Goal: Information Seeking & Learning: Learn about a topic

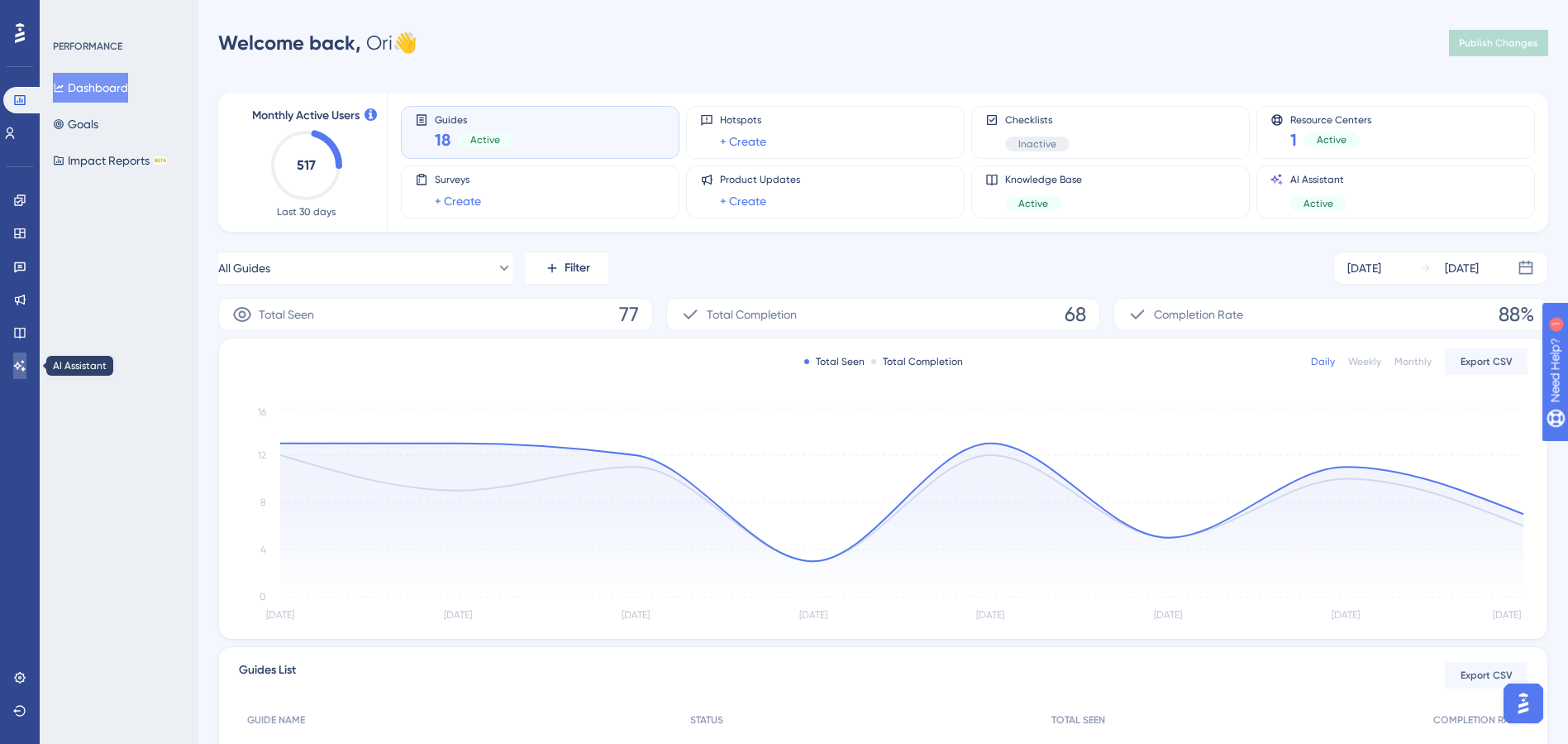
click at [25, 369] on icon at bounding box center [20, 365] width 12 height 11
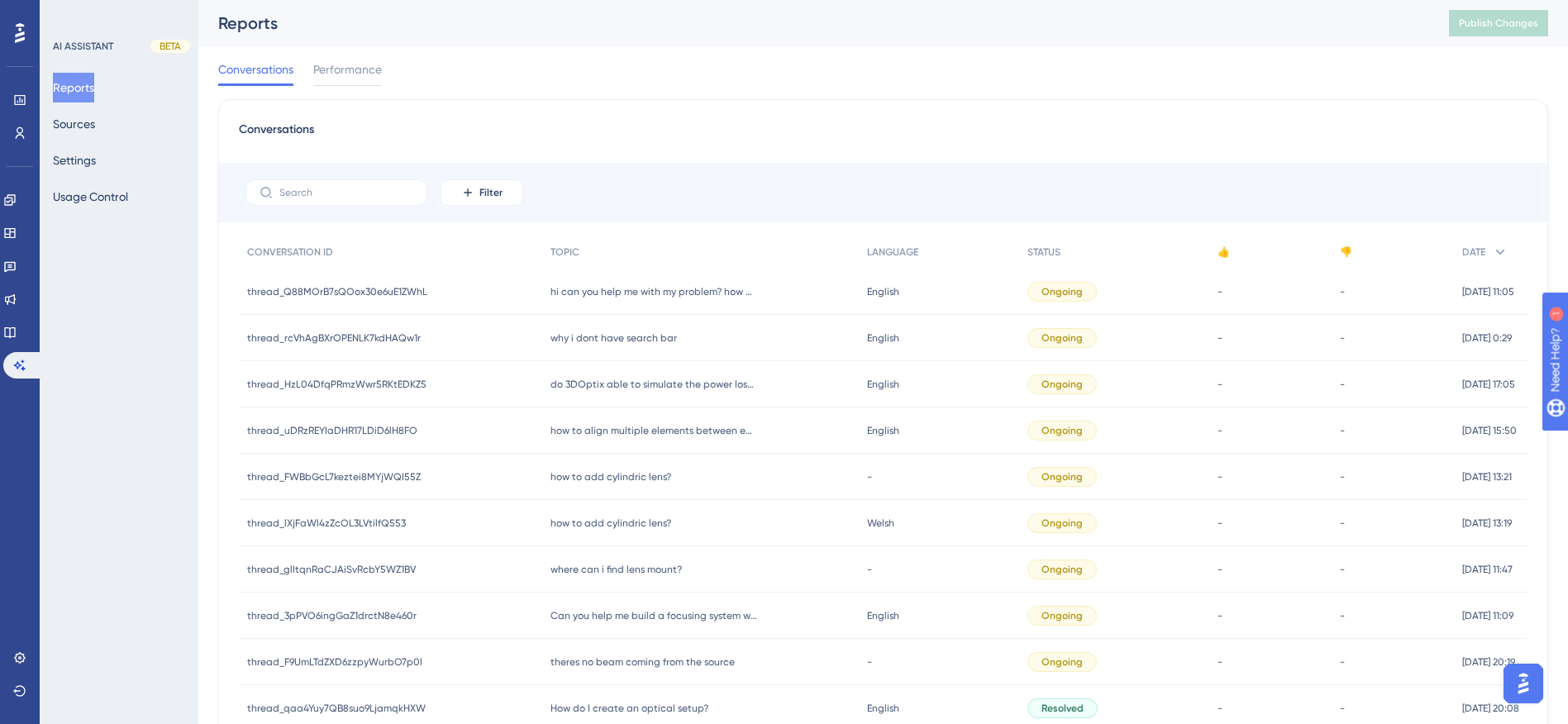
click at [1235, 81] on div "Conversations Performance" at bounding box center [883, 73] width 1330 height 53
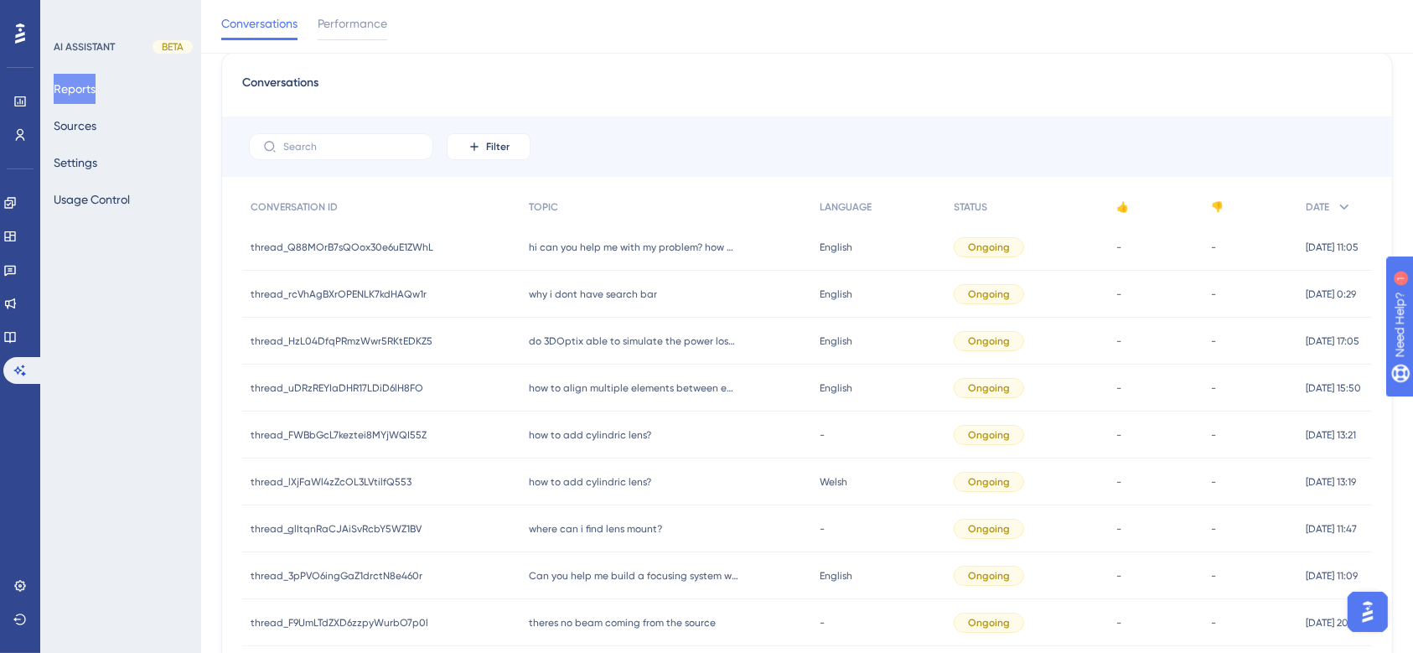
scroll to position [98, 17]
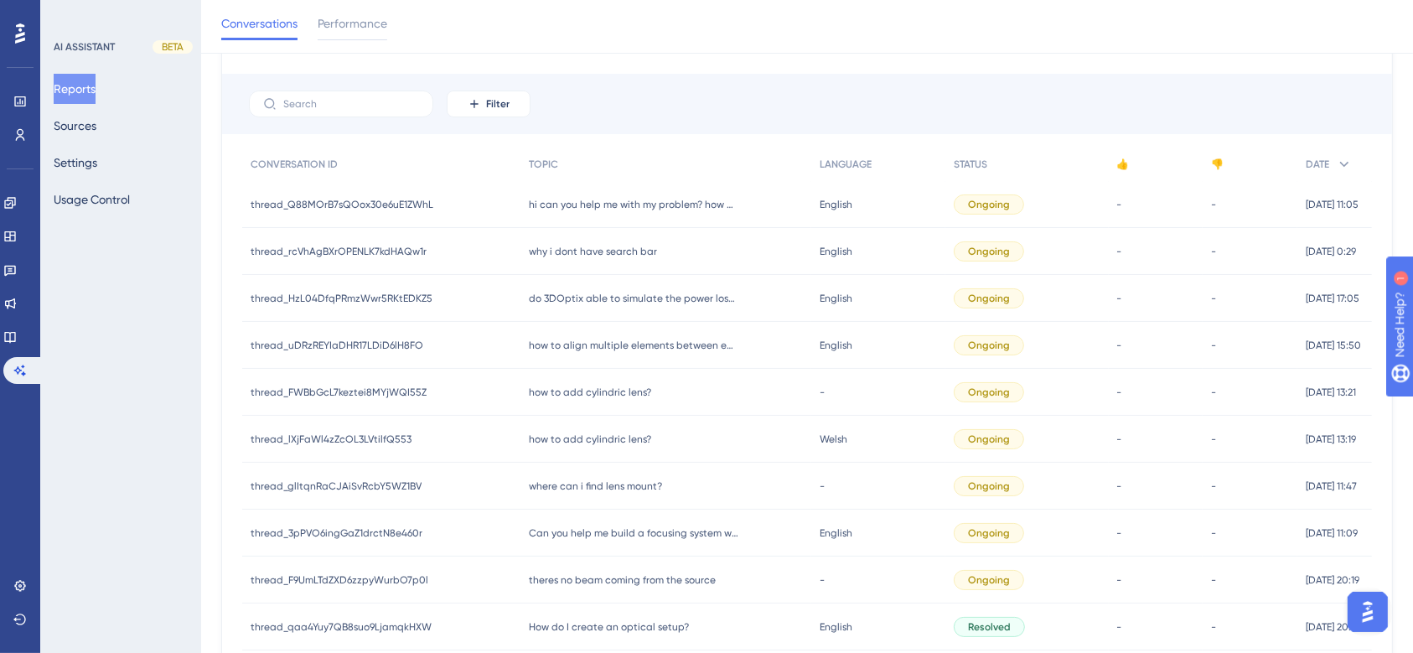
click at [597, 389] on span "how to add cylindric lens?" at bounding box center [590, 392] width 122 height 13
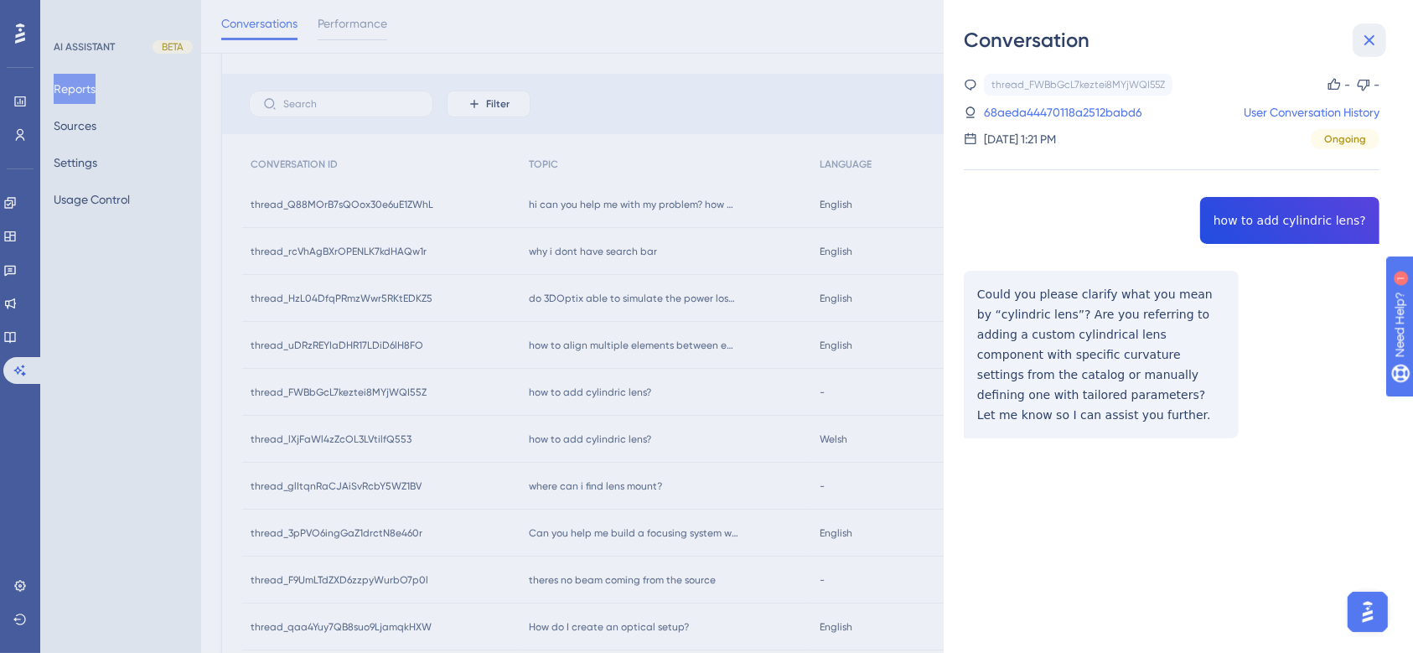
click at [1371, 46] on icon at bounding box center [1370, 40] width 20 height 20
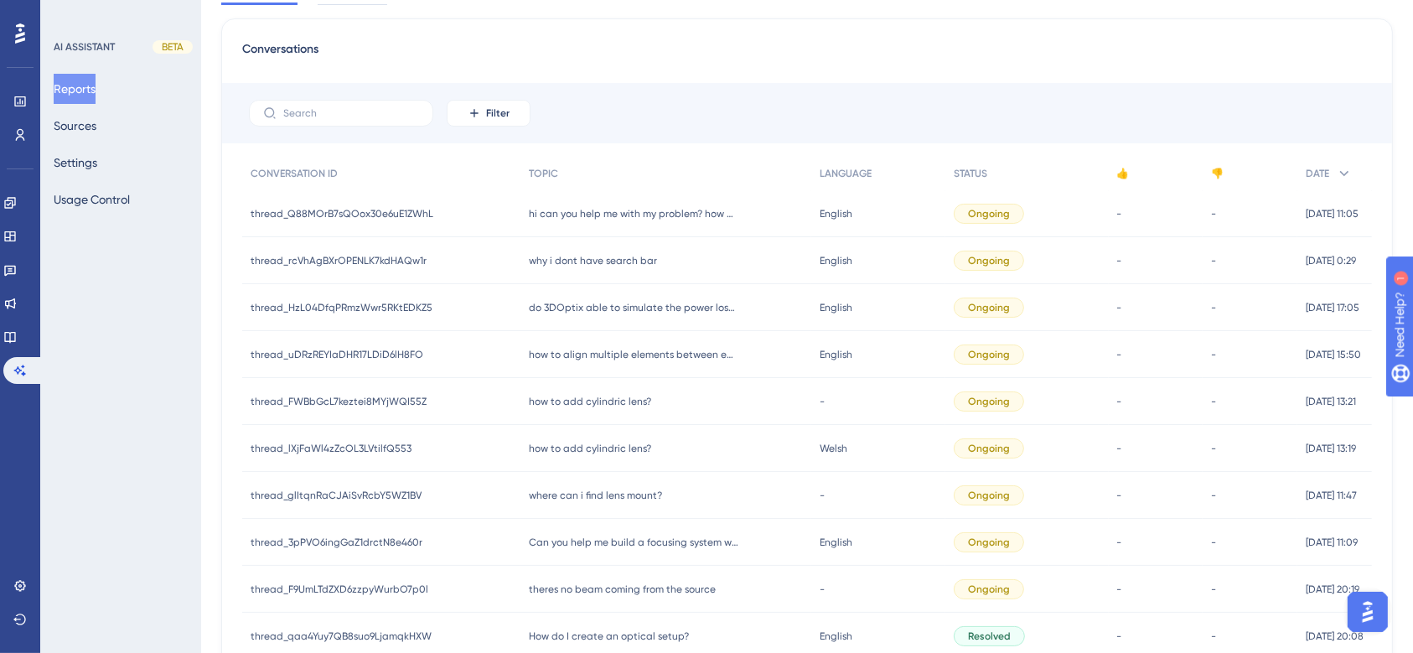
scroll to position [0, 17]
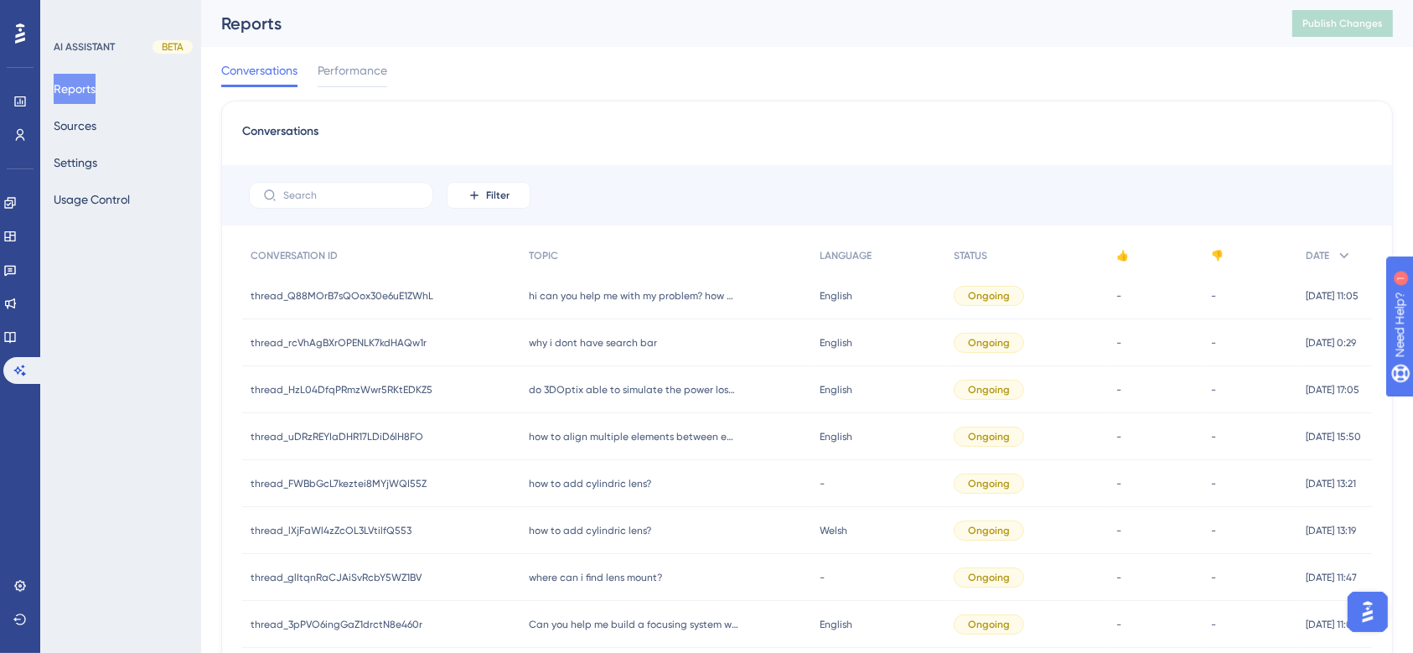
click at [529, 580] on span "where can i find lens mount?" at bounding box center [595, 577] width 133 height 13
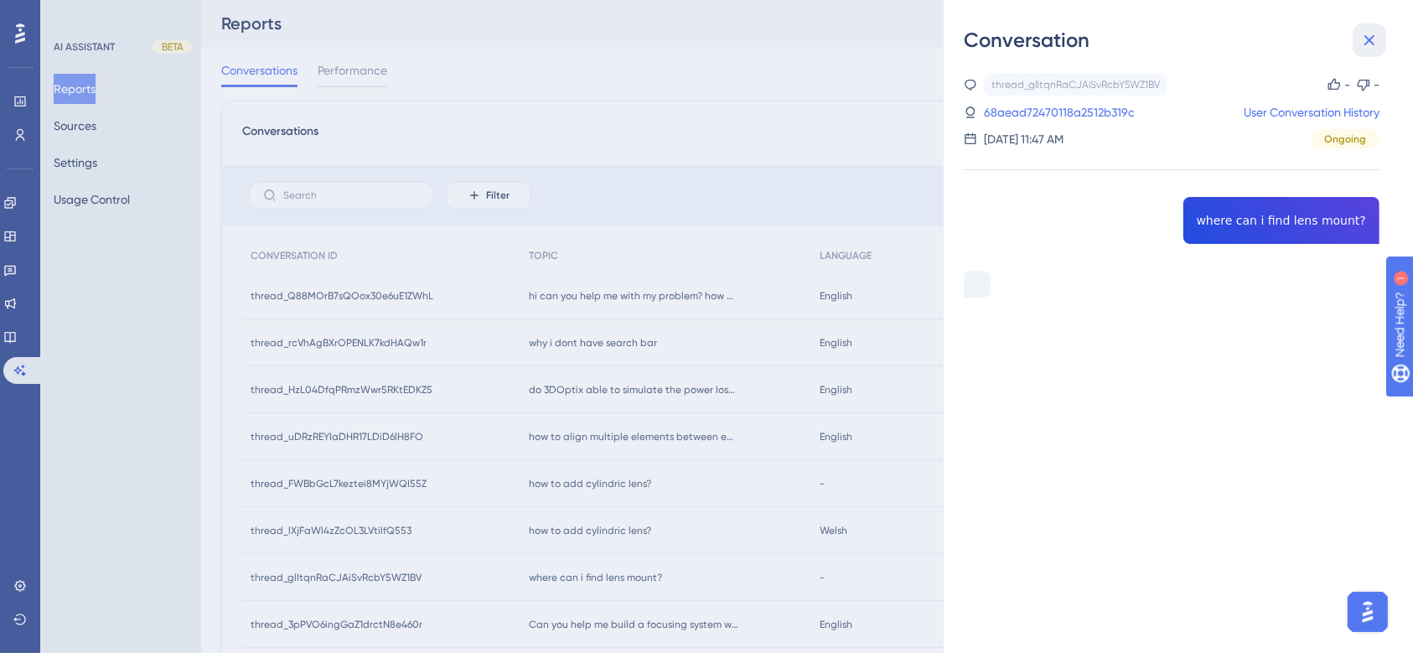
click at [1373, 43] on icon at bounding box center [1370, 40] width 11 height 11
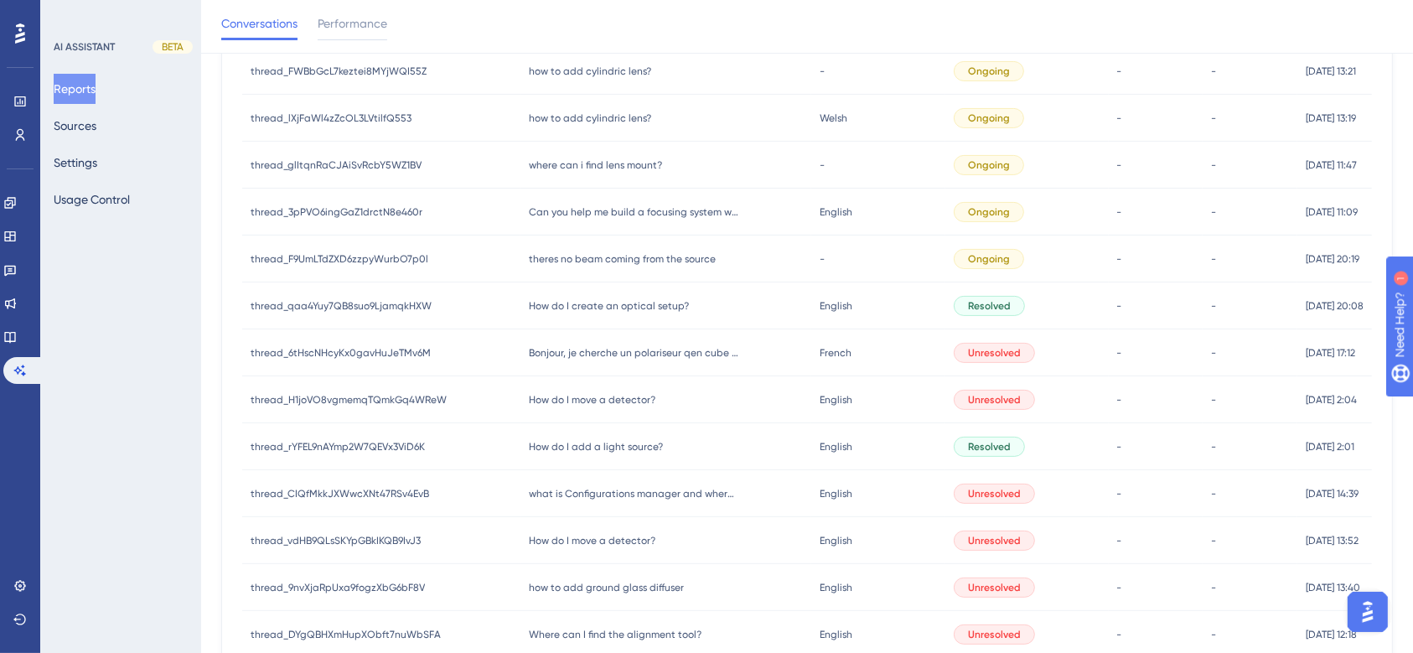
scroll to position [433, 17]
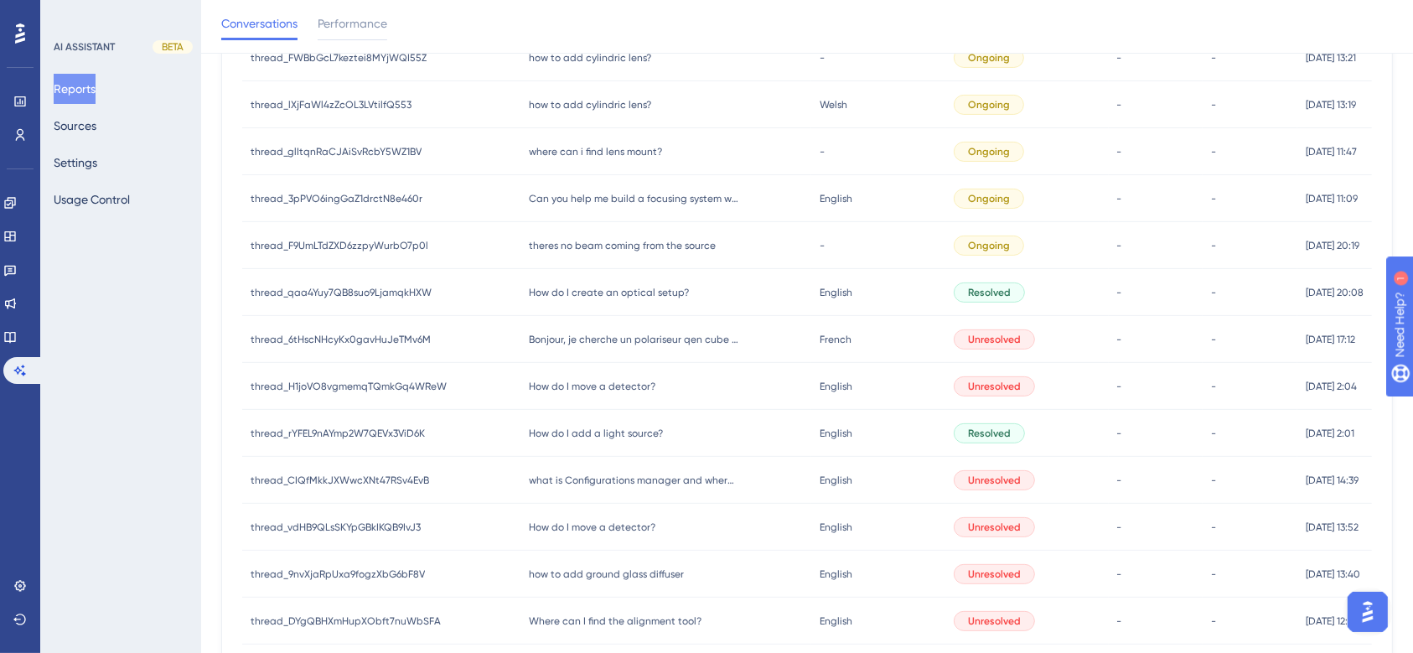
click at [386, 245] on span "thread_F9UmLTdZXD6zzpyWurbO7p0l" at bounding box center [340, 245] width 178 height 13
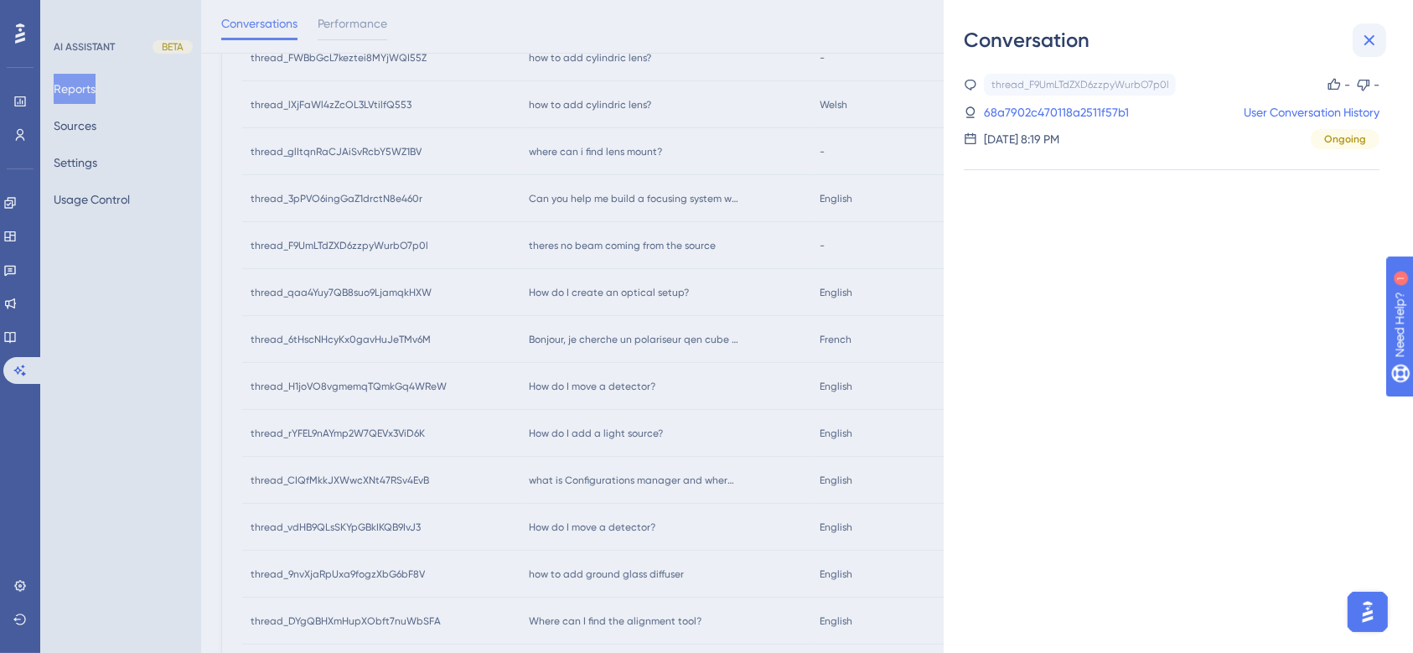
click at [1365, 43] on icon at bounding box center [1370, 40] width 20 height 20
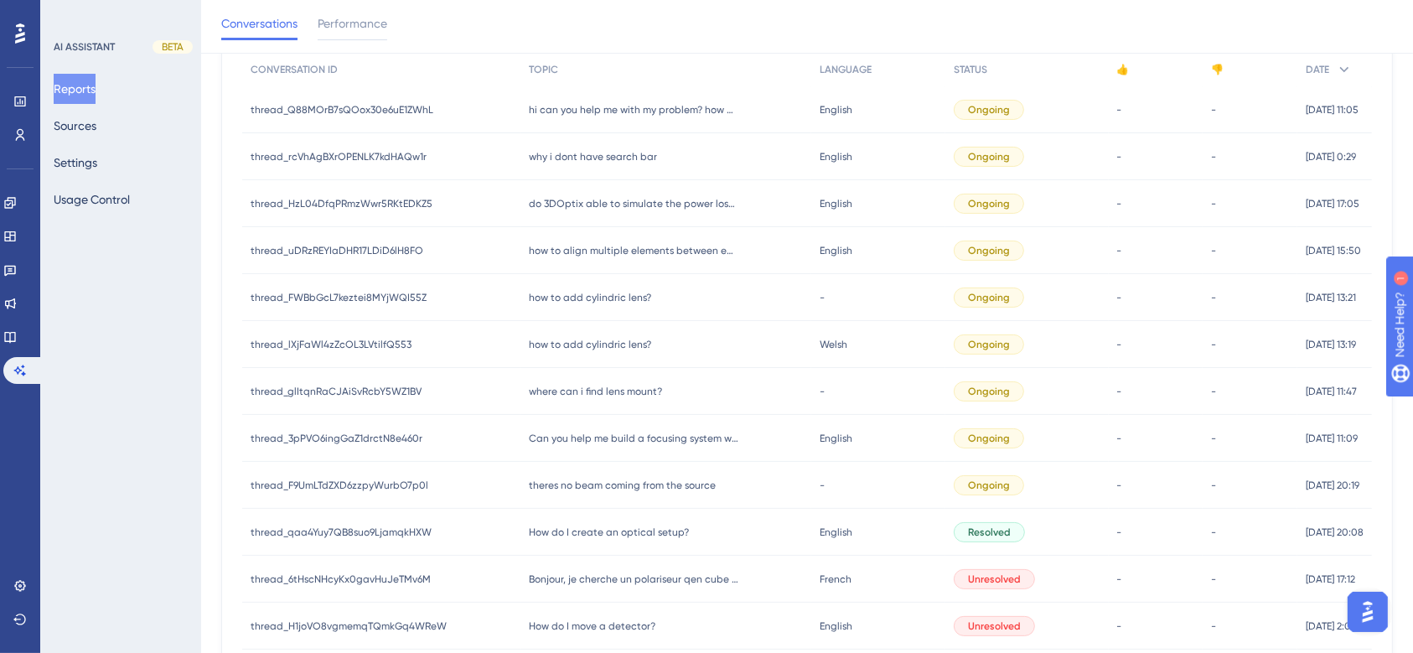
scroll to position [76, 17]
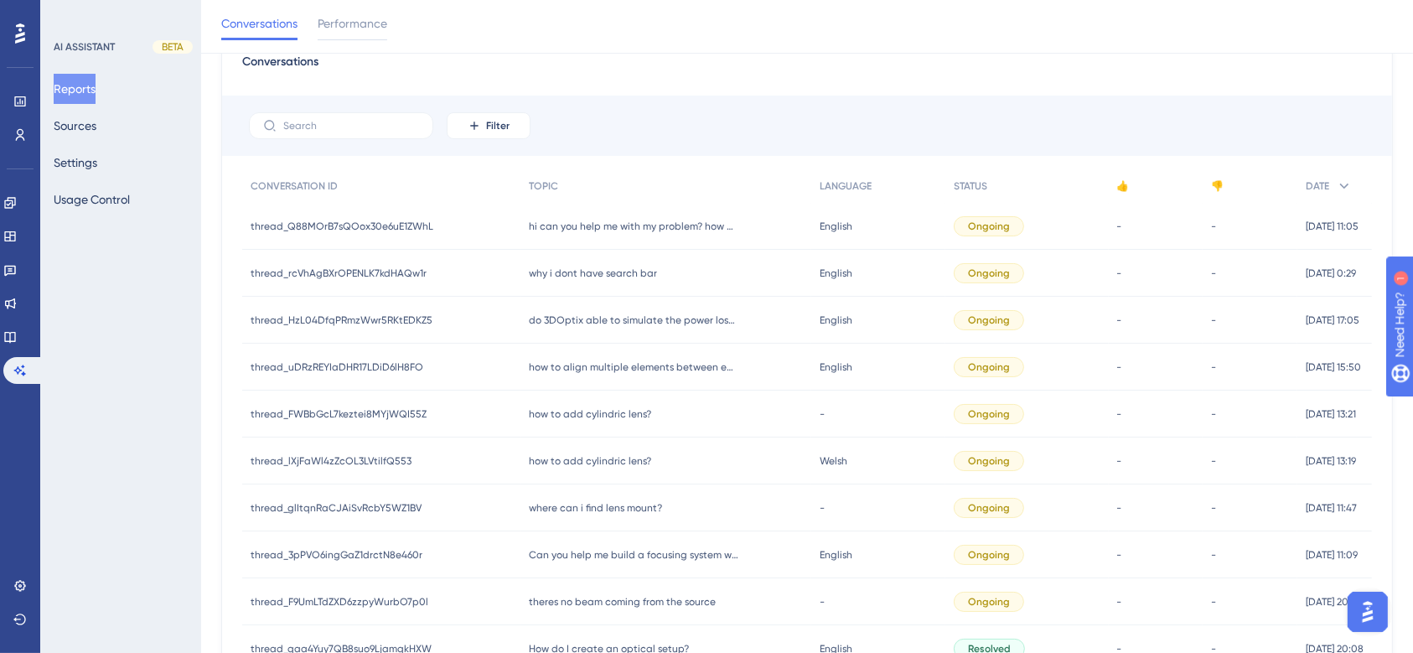
click at [646, 282] on div "why i dont have search bar why i dont have search bar" at bounding box center [667, 273] width 292 height 47
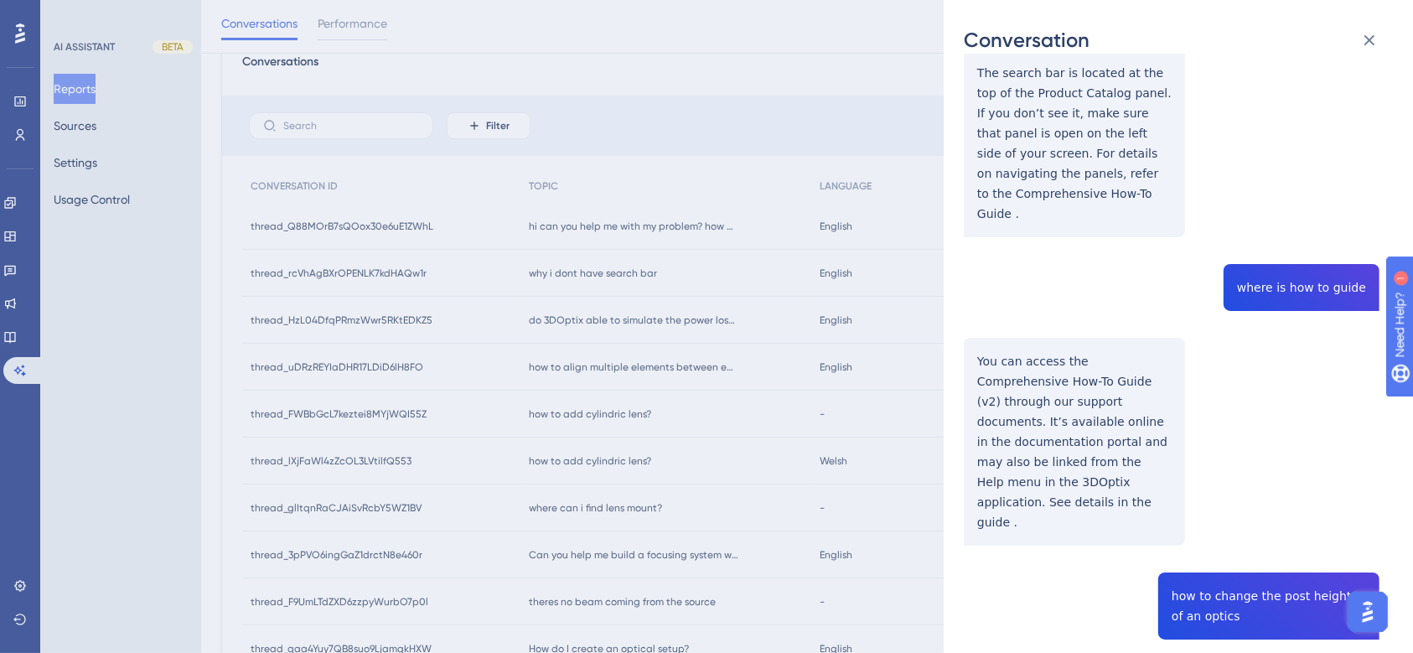
scroll to position [269, 0]
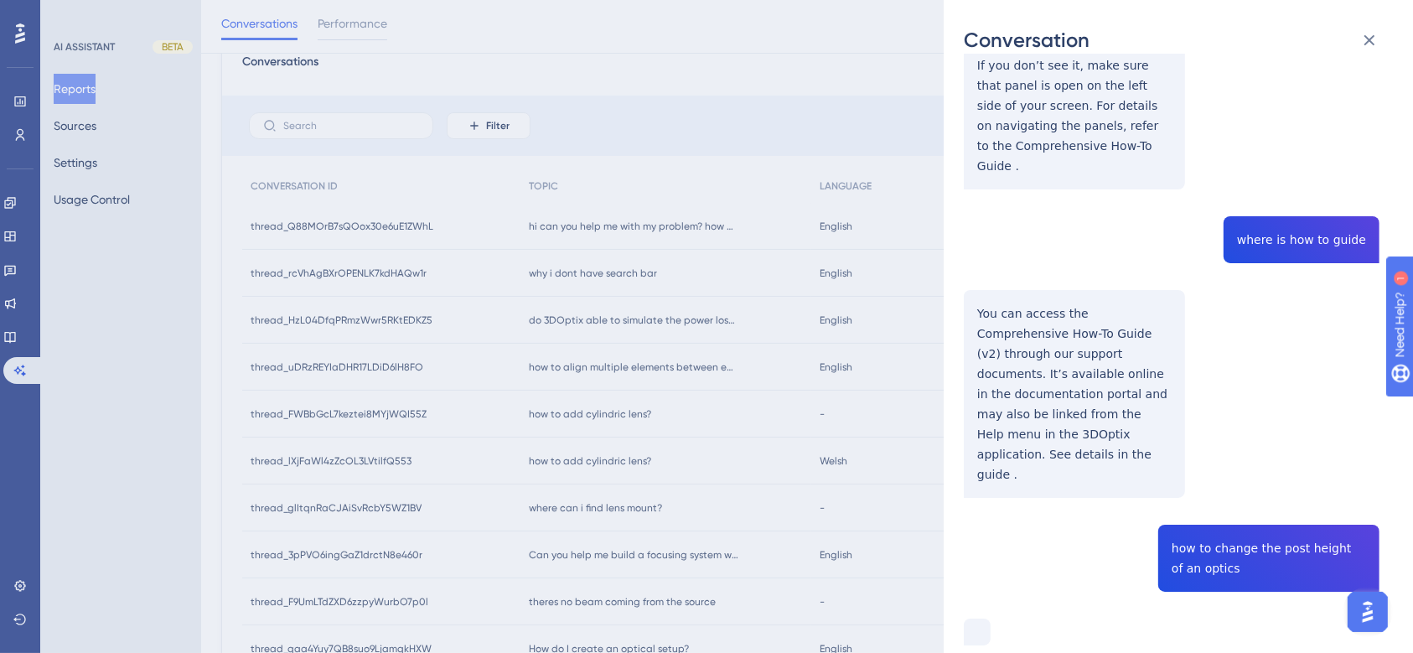
click at [526, 325] on div "Conversation thread_rcVhAgBXrOPENLK7kdHAQw1r Copy - - 6813c5f224f0a5cb0b1e2bf8 …" at bounding box center [706, 326] width 1413 height 653
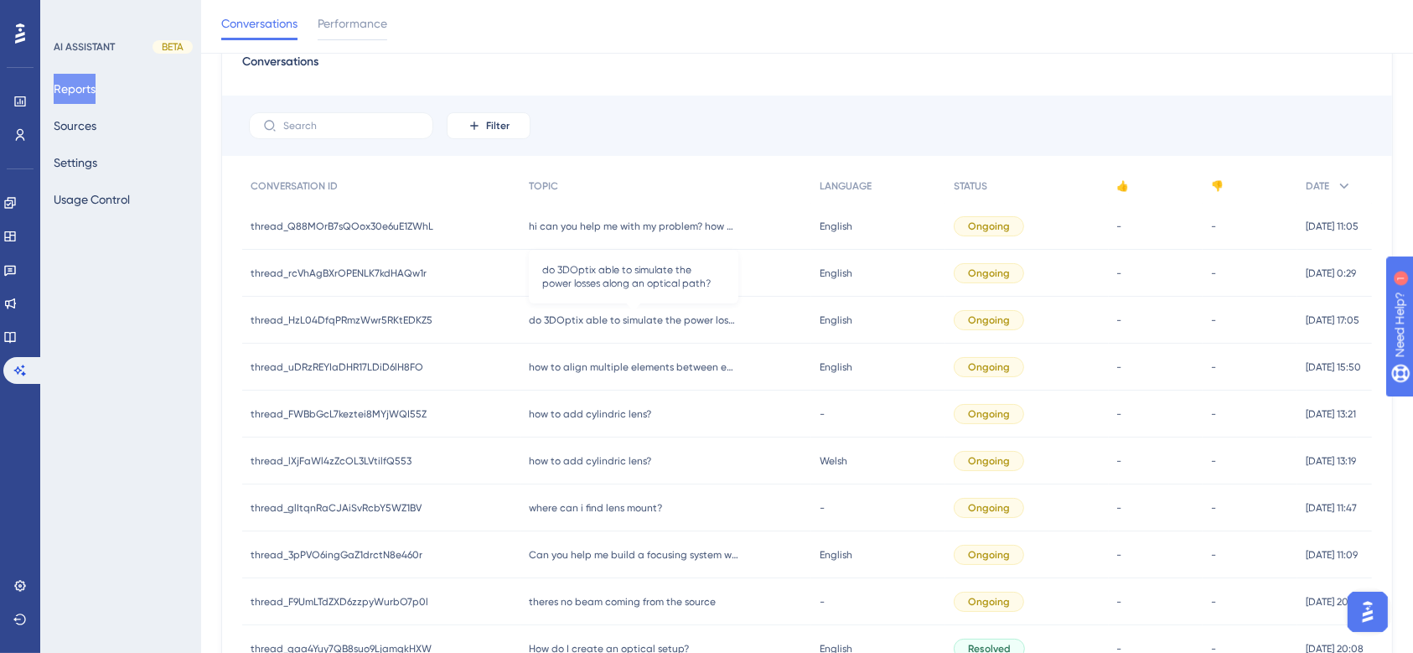
click at [529, 325] on span "do 3DOptix able to simulate the power losses along an optical path?" at bounding box center [634, 320] width 210 height 13
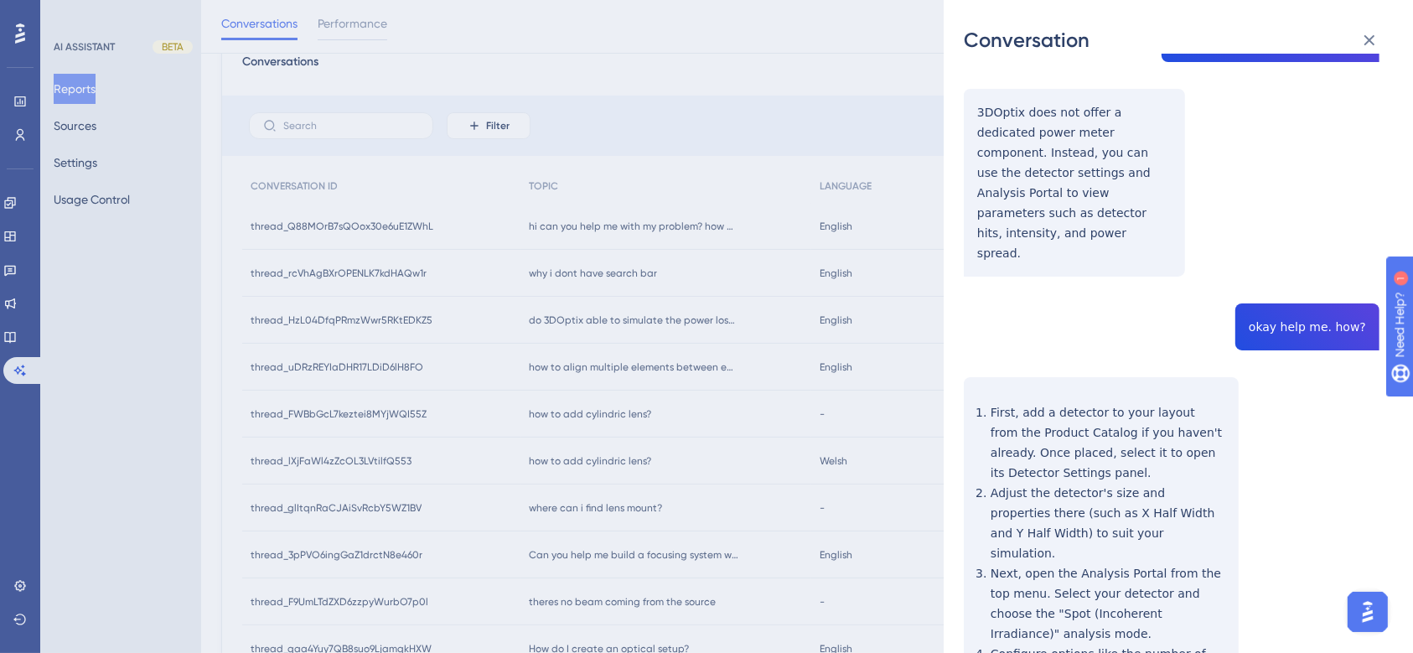
scroll to position [849, 0]
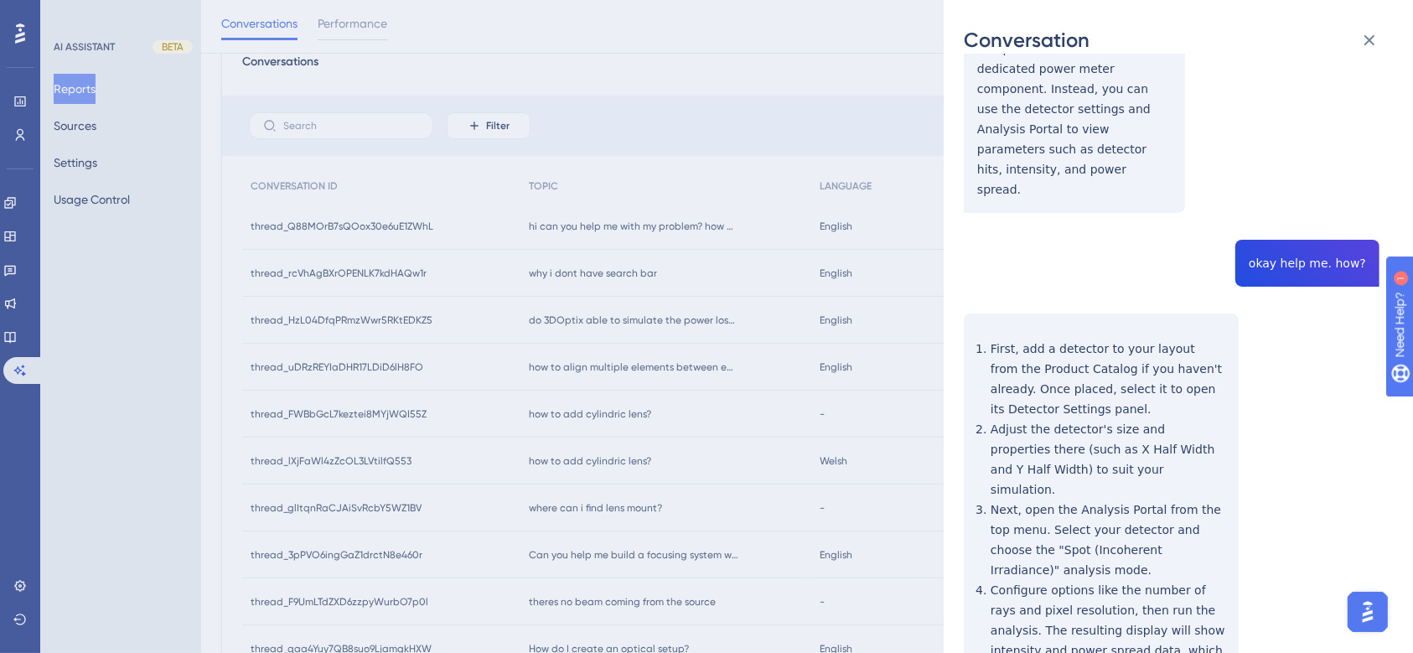
click at [624, 638] on div "Conversation thread_HzL04DfqPRmzWwr5RKtEDKZ5 Copy - - 68aead72470118a2512b319c …" at bounding box center [706, 326] width 1413 height 653
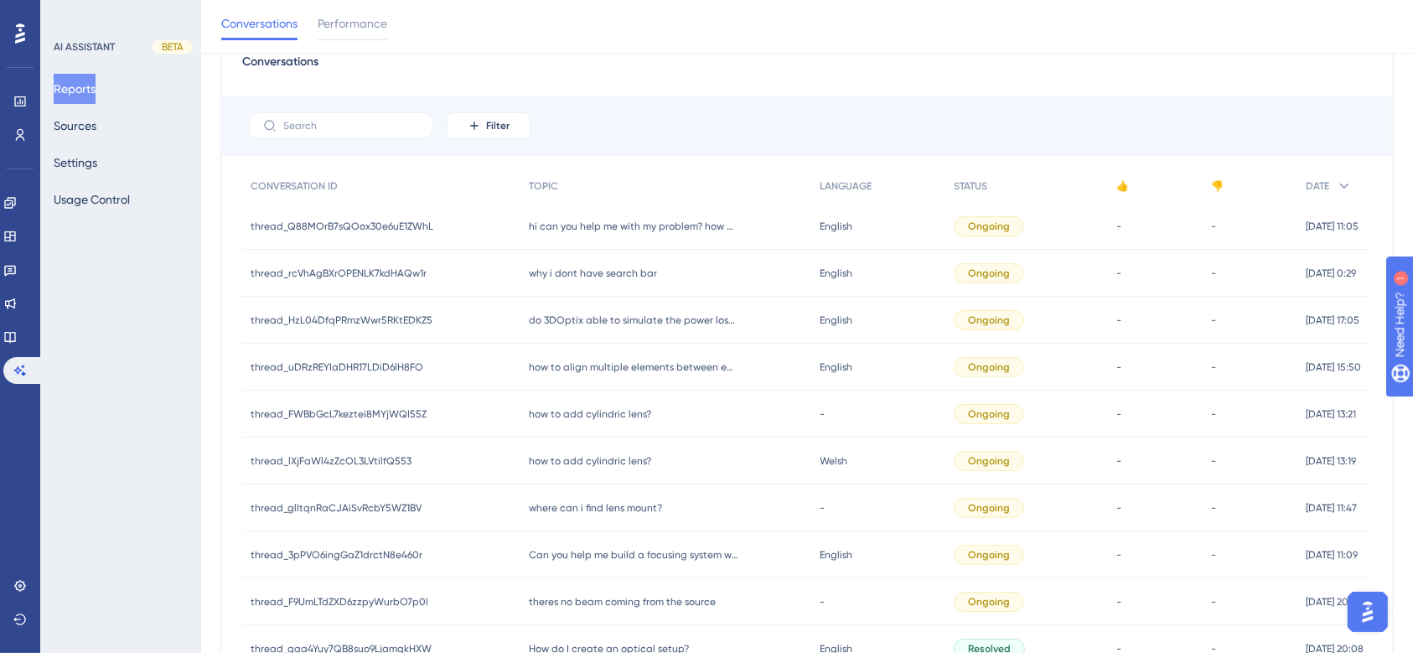
click at [624, 638] on div "How do I create an optical setup? How do I create an optical setup?" at bounding box center [667, 648] width 292 height 47
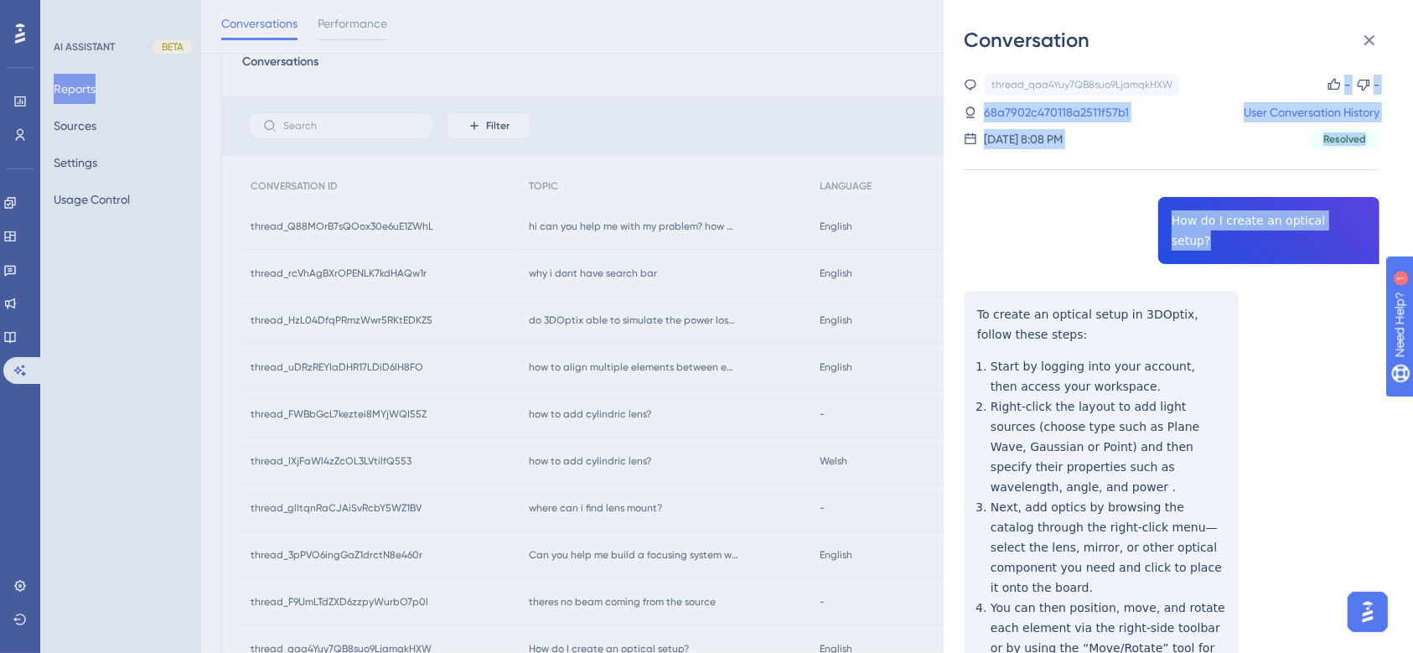
drag, startPoint x: 1401, startPoint y: 194, endPoint x: 1264, endPoint y: 54, distance: 196.2
click at [1264, 54] on div "thread_qaa4Yuy7QB8suo9LjamqkHXW Copy - - 68a7902c470118a2511f57b1 User Conversa…" at bounding box center [1185, 353] width 443 height 599
click at [1365, 44] on icon at bounding box center [1370, 40] width 20 height 20
